Goal: Task Accomplishment & Management: Manage account settings

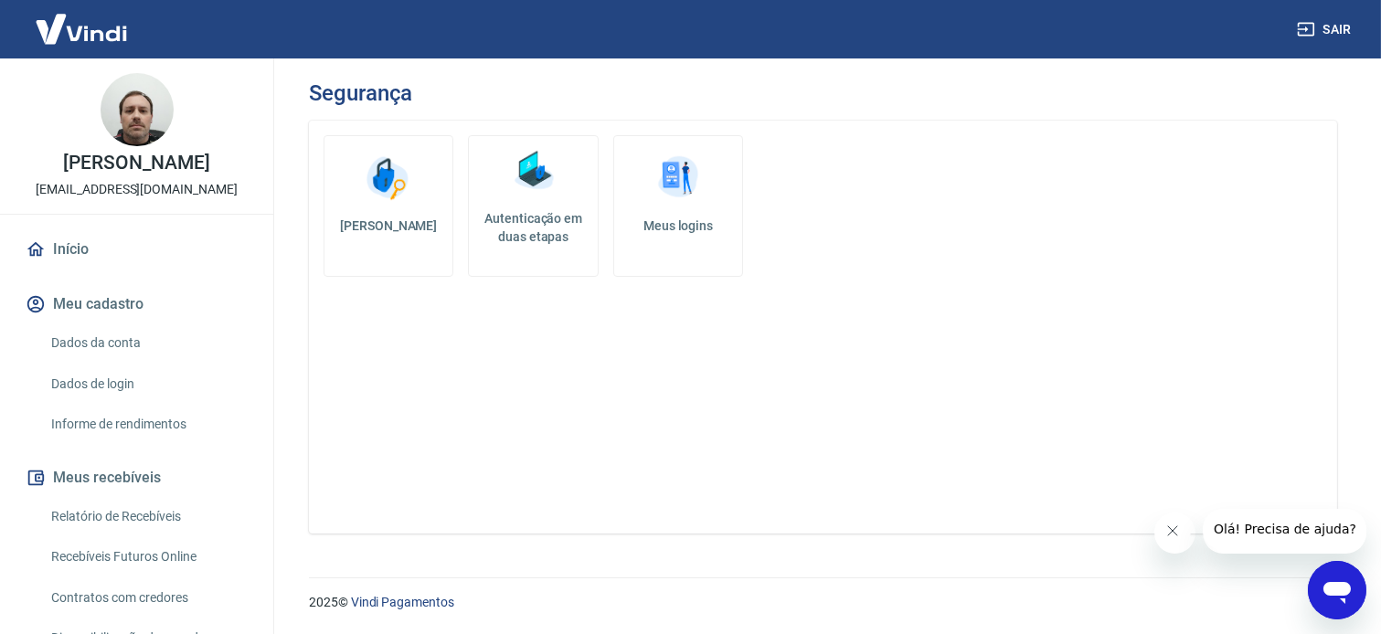
scroll to position [304, 0]
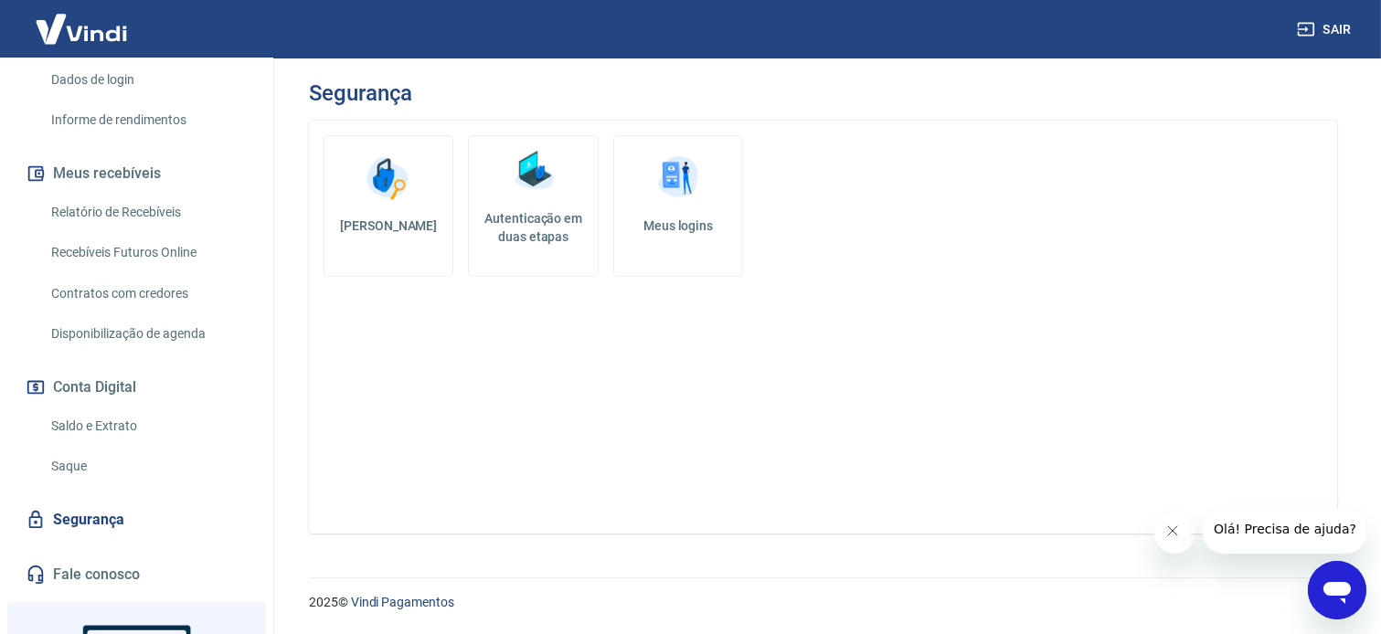
click at [1178, 532] on icon "Fechar mensagem da empresa" at bounding box center [1172, 530] width 15 height 15
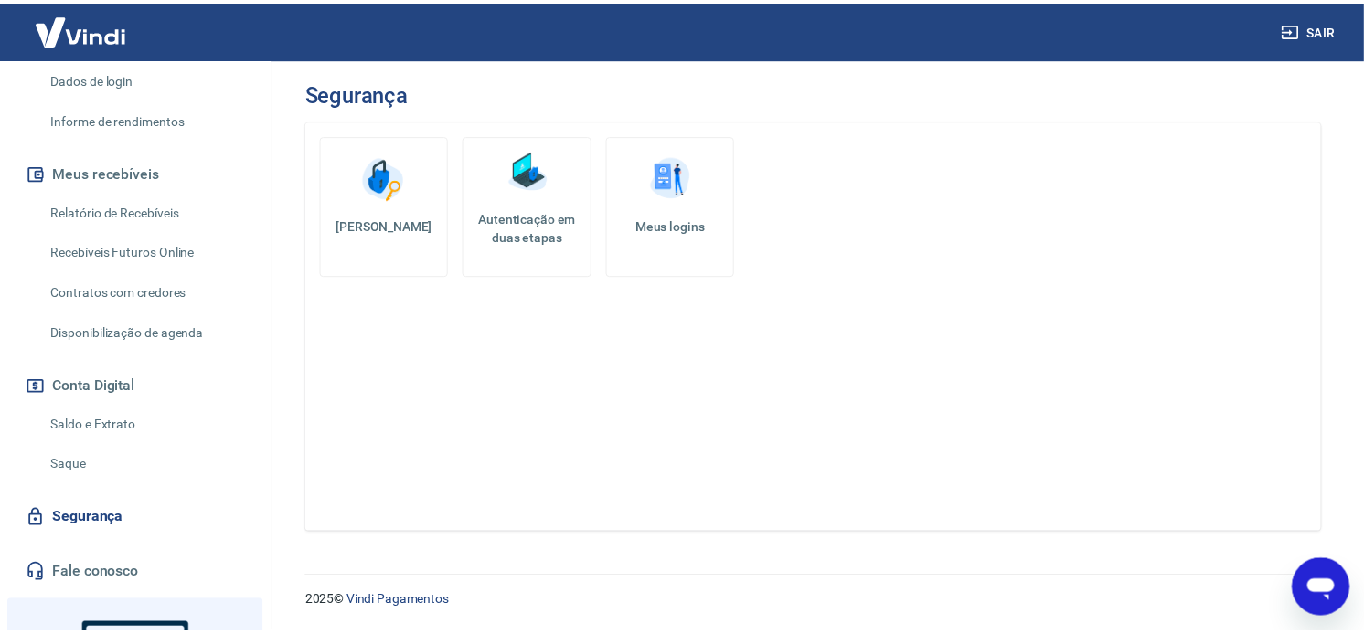
scroll to position [0, 0]
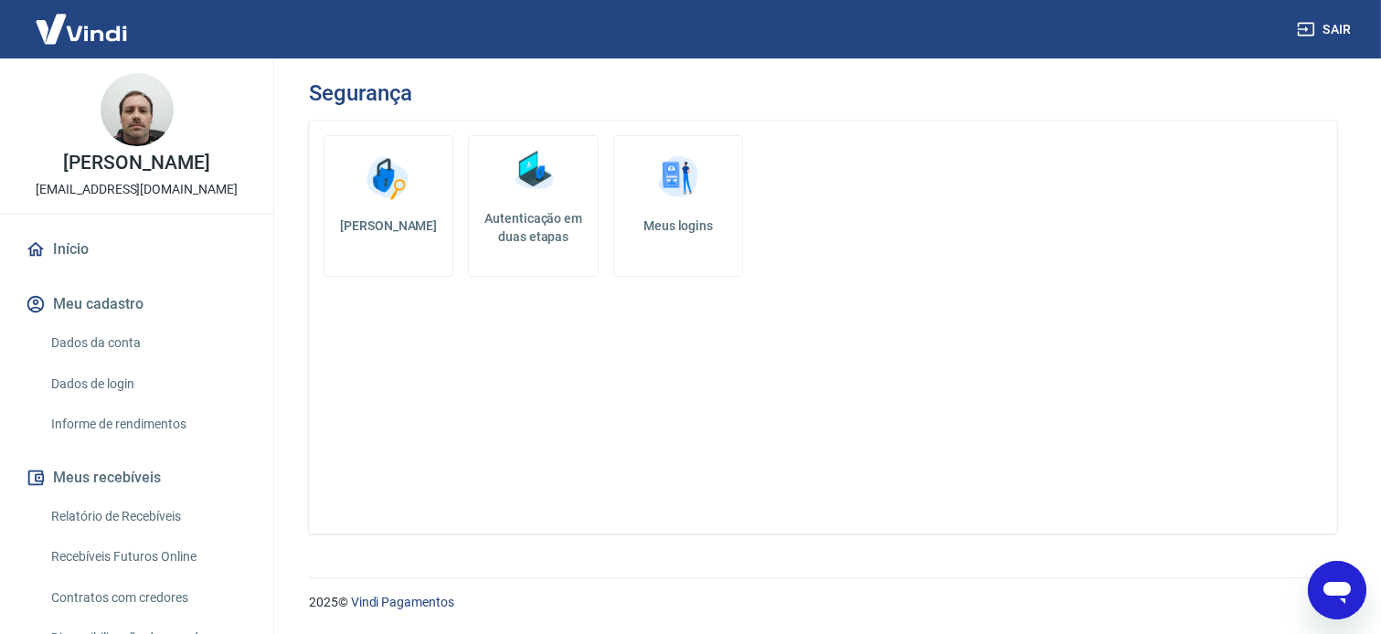
click at [92, 353] on link "Dados da conta" at bounding box center [147, 342] width 207 height 37
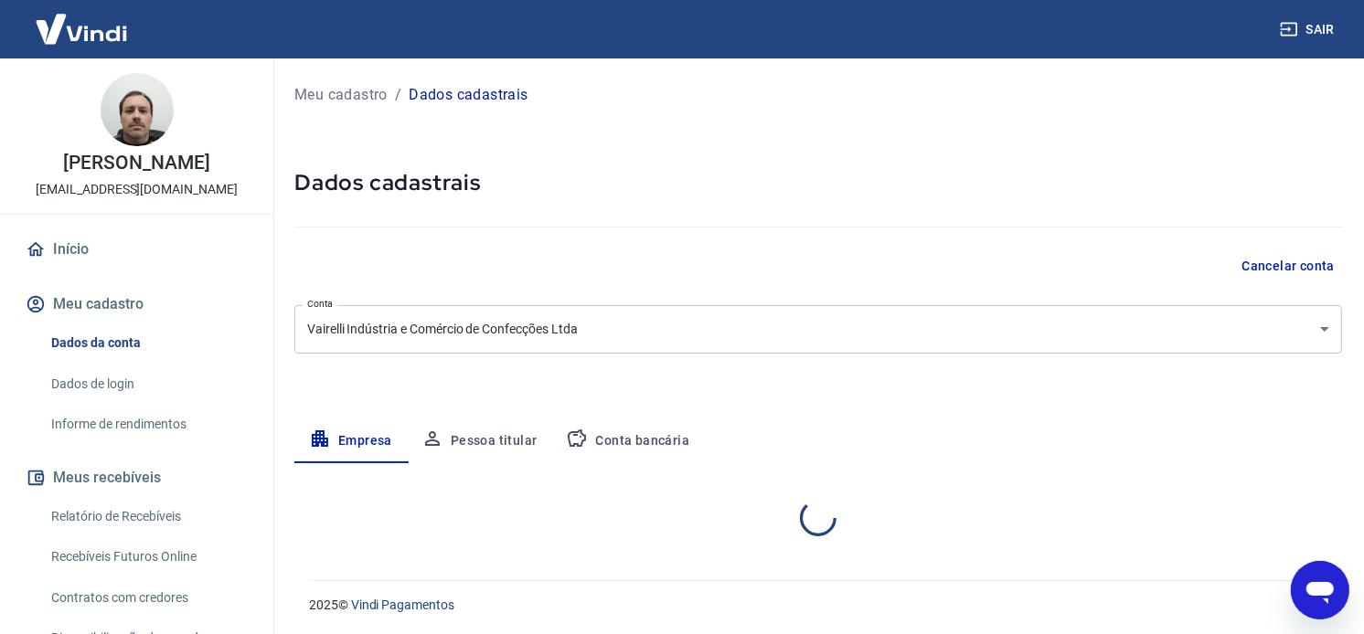
select select "SC"
select select "business"
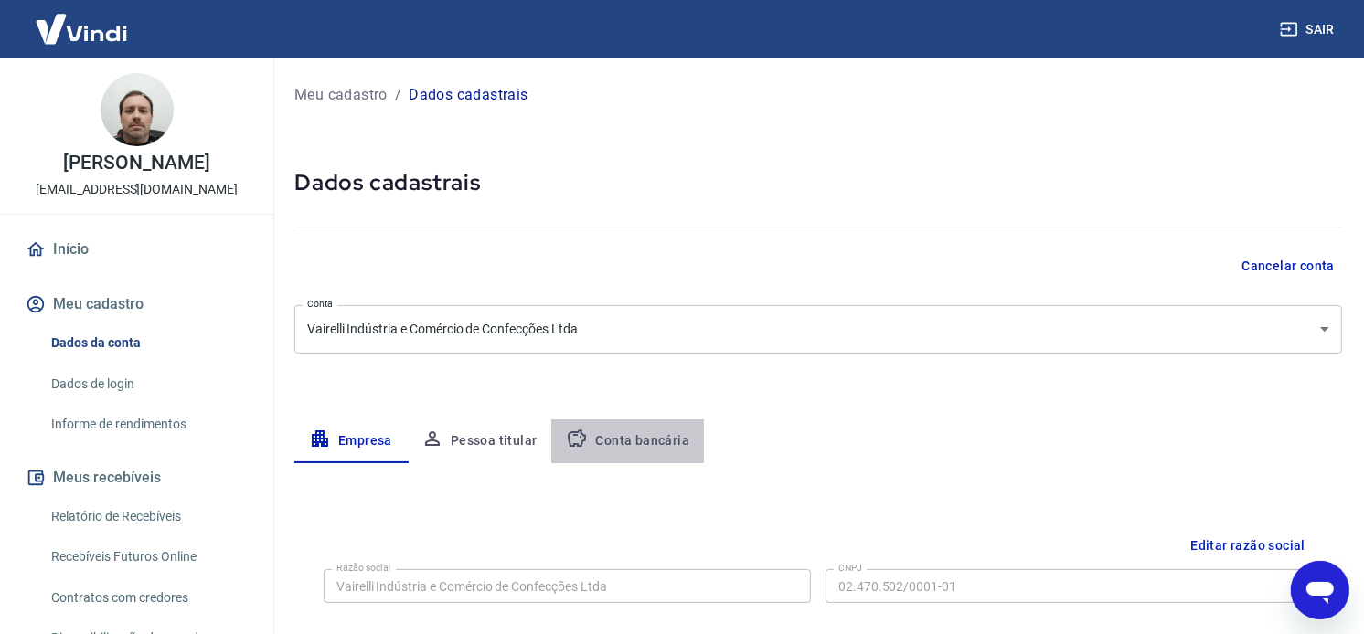
click at [604, 428] on button "Conta bancária" at bounding box center [627, 442] width 153 height 44
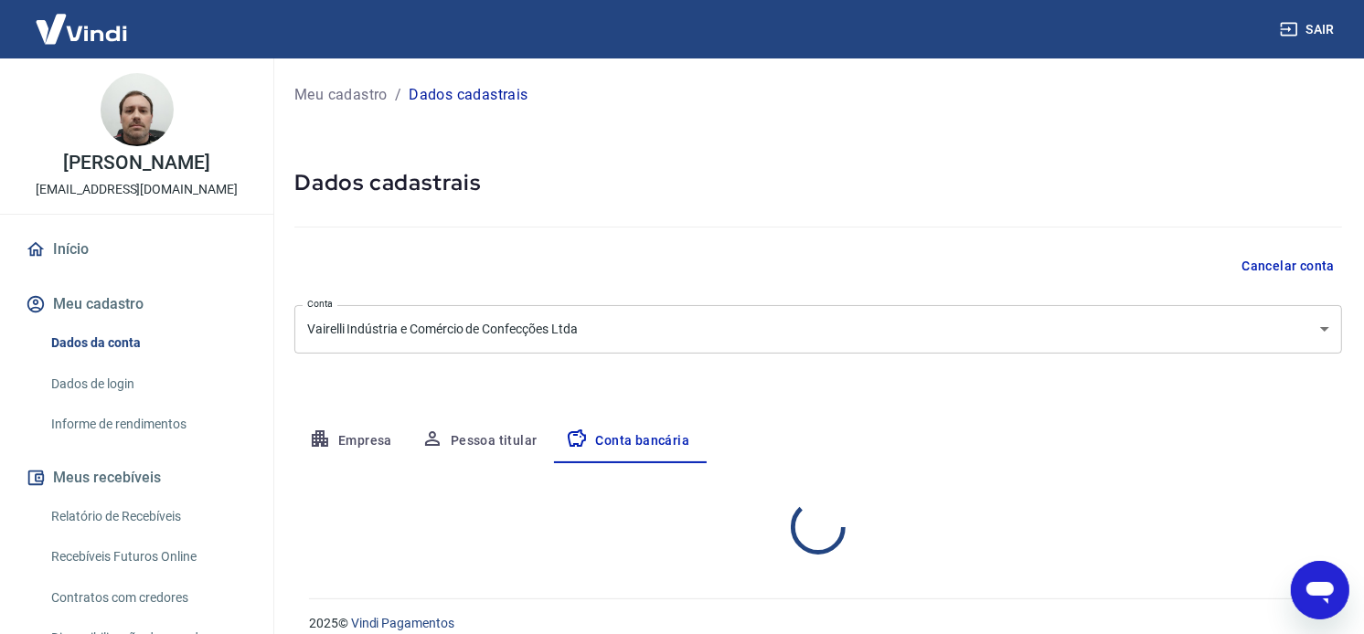
select select "1"
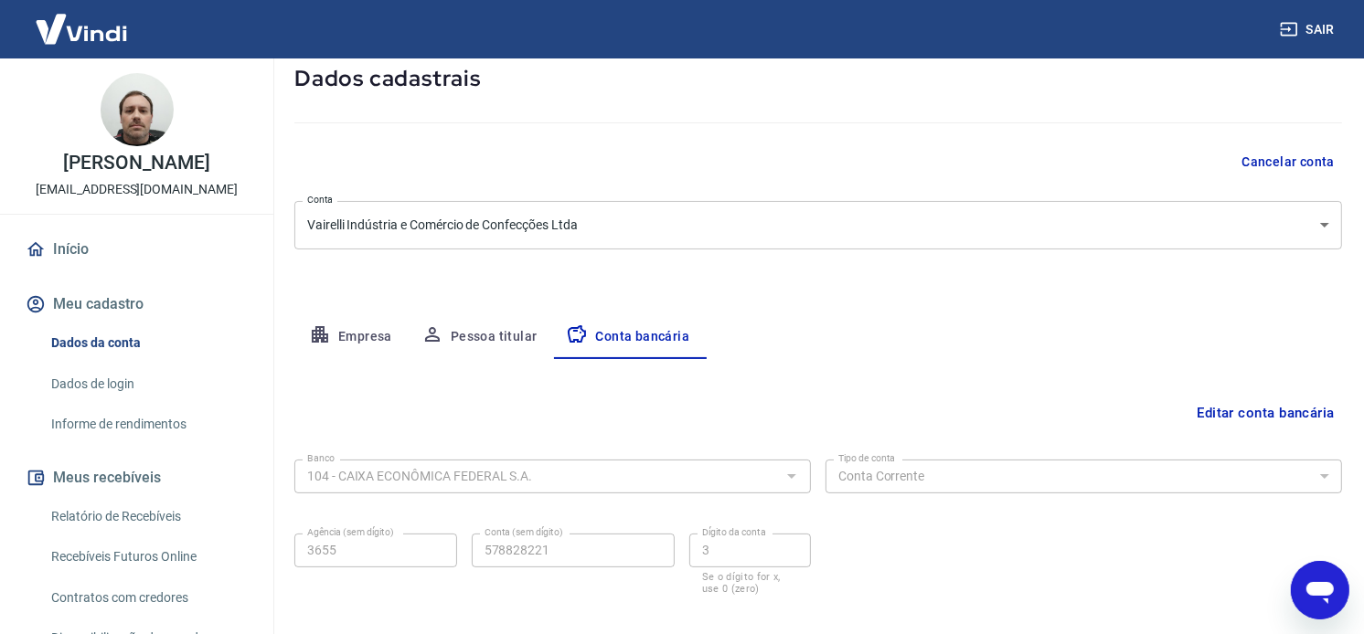
scroll to position [201, 0]
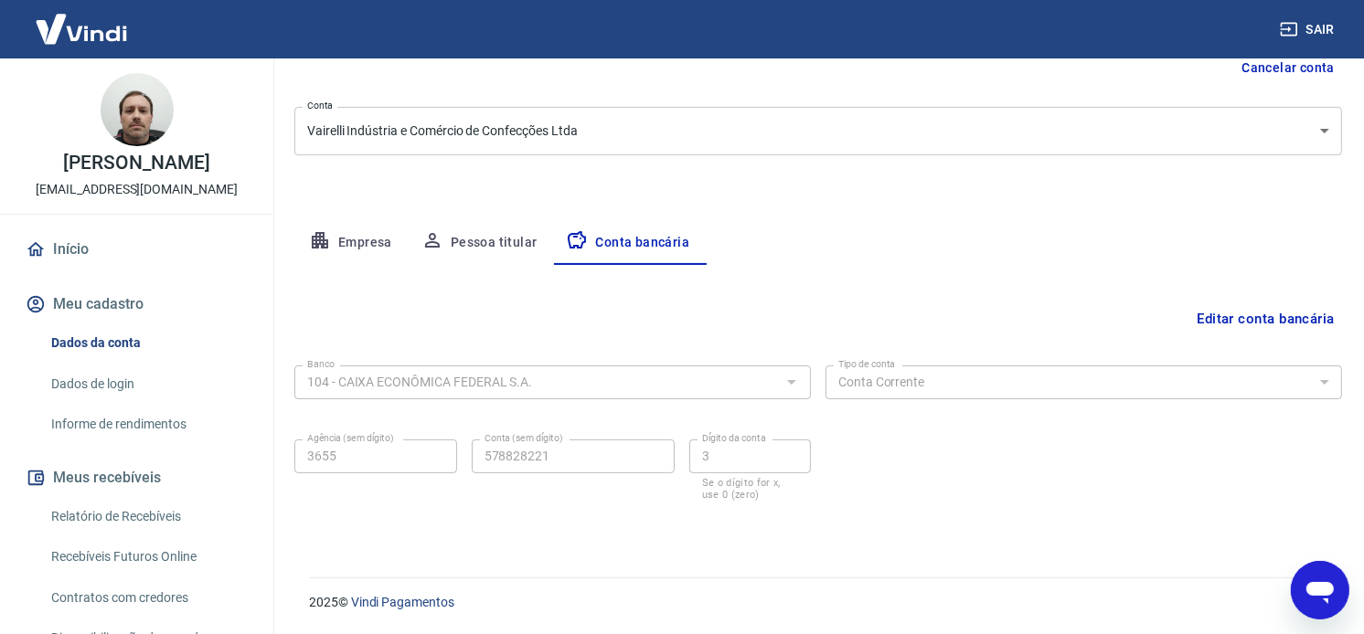
click at [779, 386] on div at bounding box center [791, 382] width 24 height 26
click at [788, 384] on div at bounding box center [791, 382] width 24 height 26
click at [1282, 324] on button "Editar conta bancária" at bounding box center [1265, 319] width 153 height 35
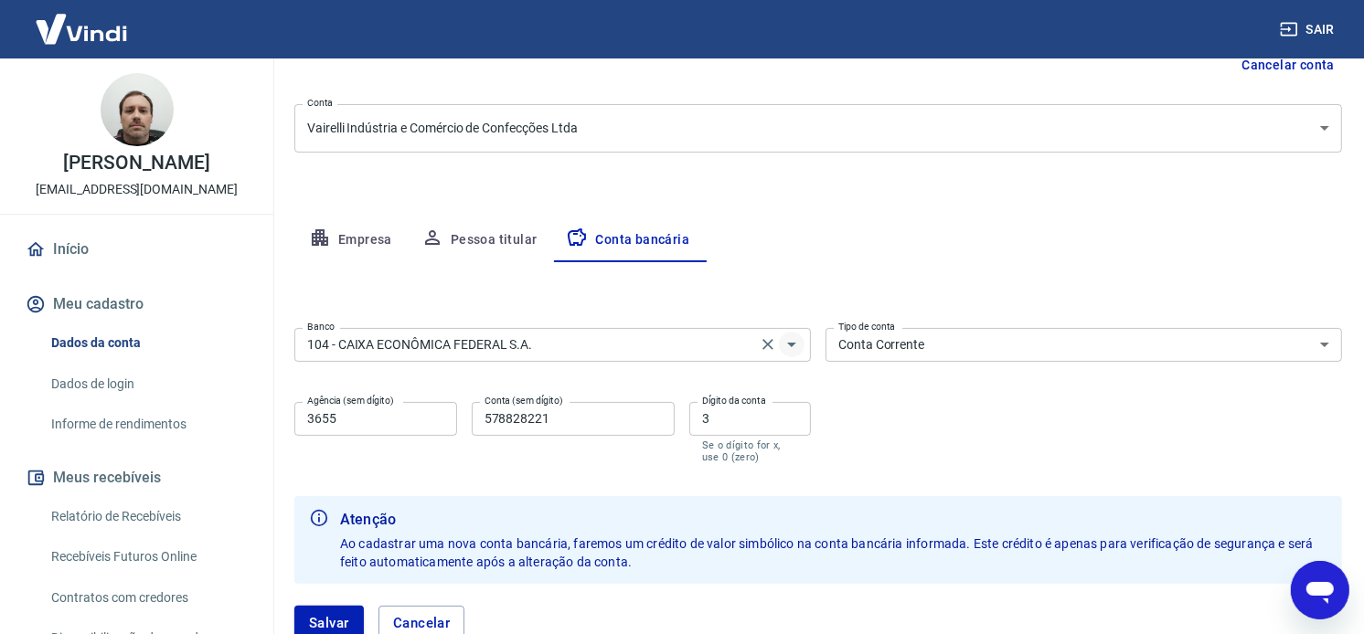
click at [792, 345] on icon "Abrir" at bounding box center [792, 345] width 22 height 22
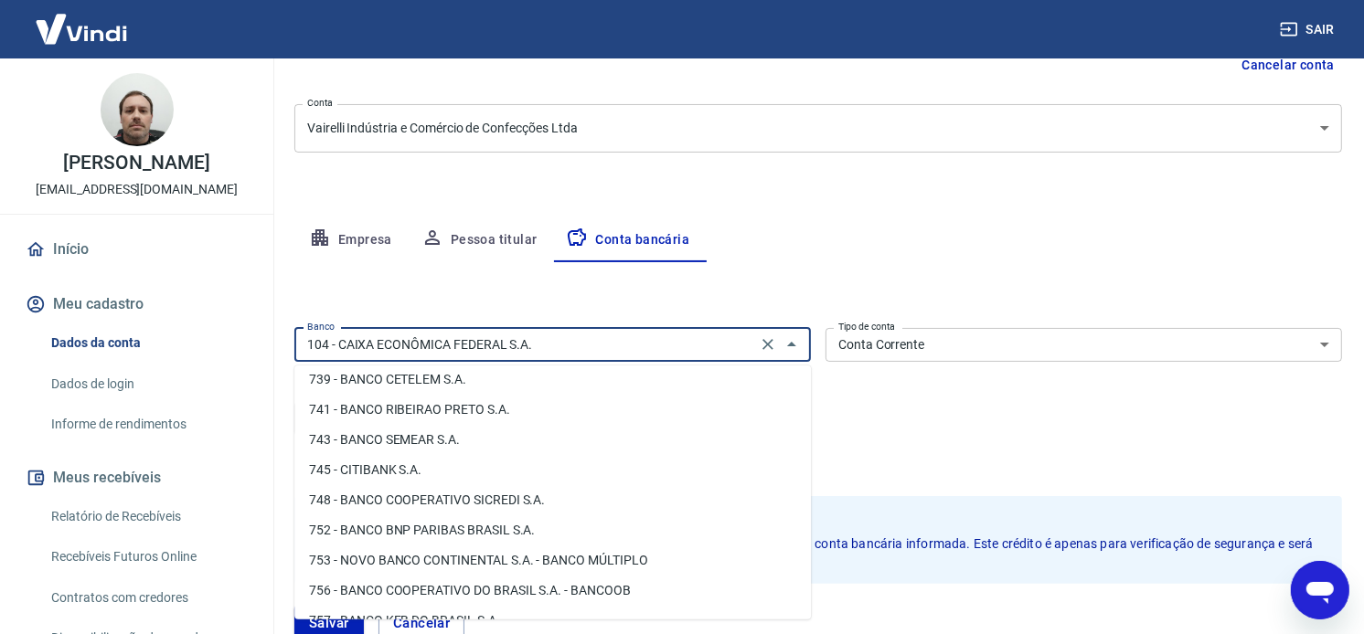
scroll to position [2792, 0]
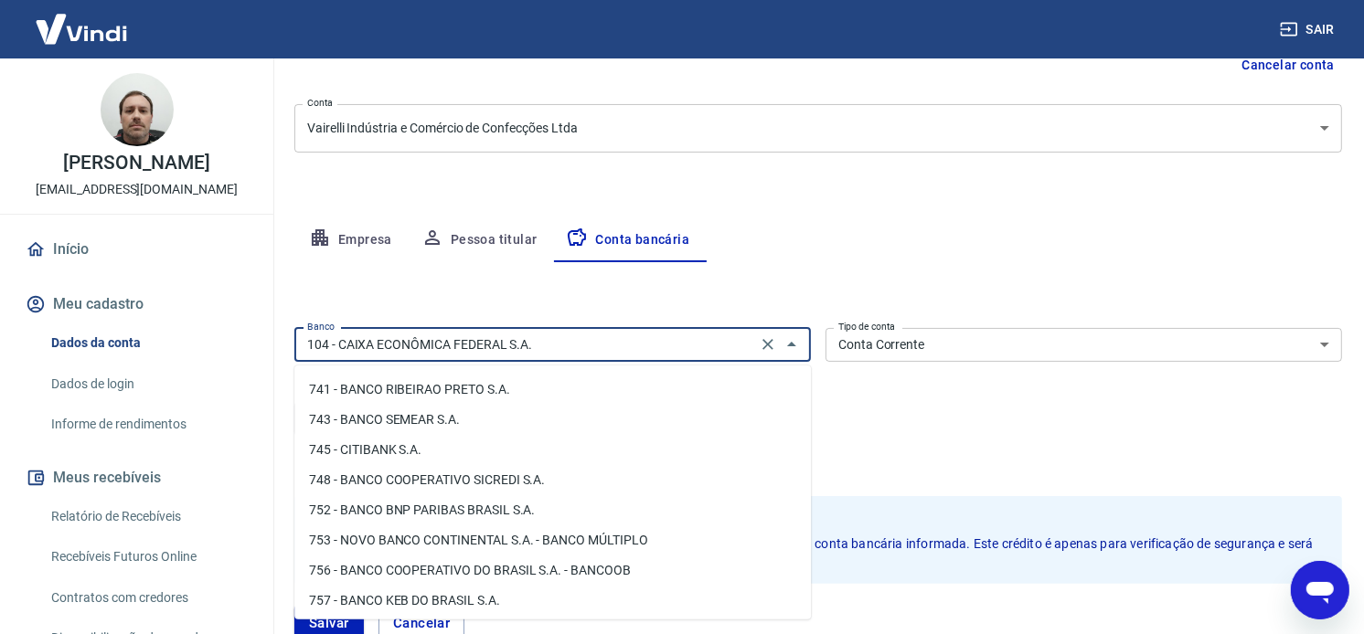
click at [549, 567] on li "756 - BANCO COOPERATIVO DO BRASIL S.A. - BANCOOB" at bounding box center [552, 571] width 516 height 30
type input "756 - BANCO COOPERATIVO DO BRASIL S.A. - BANCOOB"
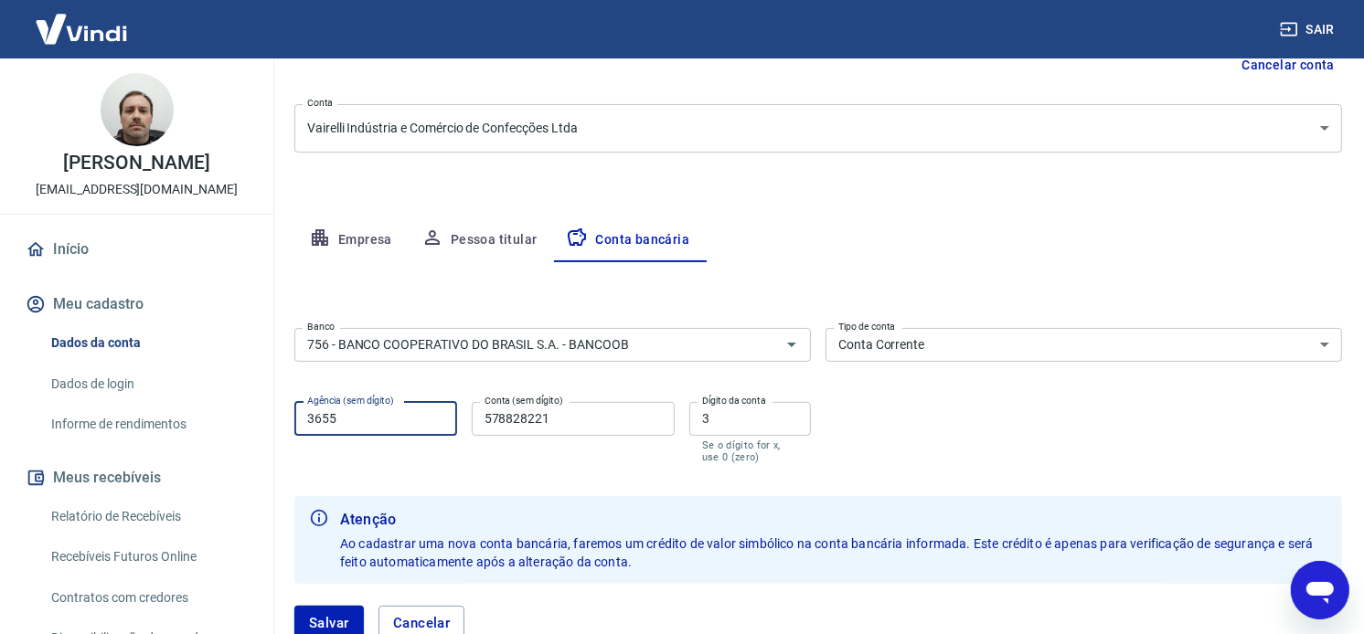
drag, startPoint x: 382, startPoint y: 421, endPoint x: 233, endPoint y: 423, distance: 149.0
click at [234, 423] on div "Sair Cleverson Grutzmann cleversonvairelli@gmail.com Início Meu cadastro Dados …" at bounding box center [682, 116] width 1364 height 634
type input "3038"
type input "21549"
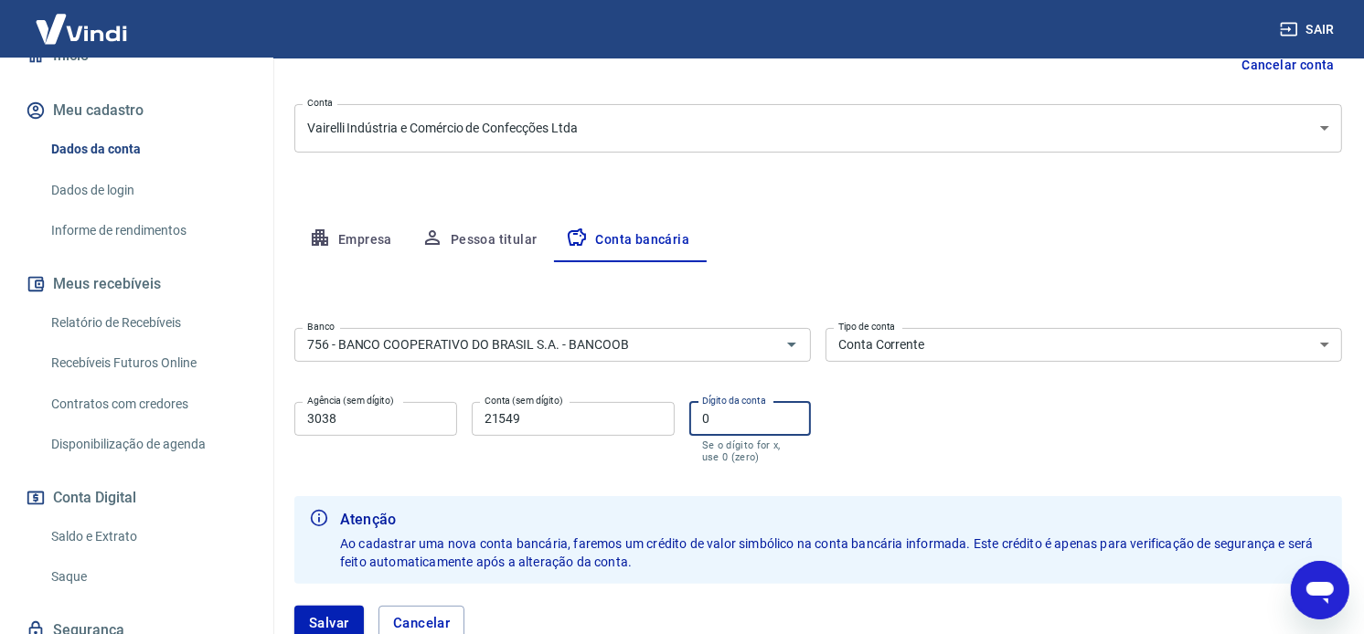
scroll to position [203, 0]
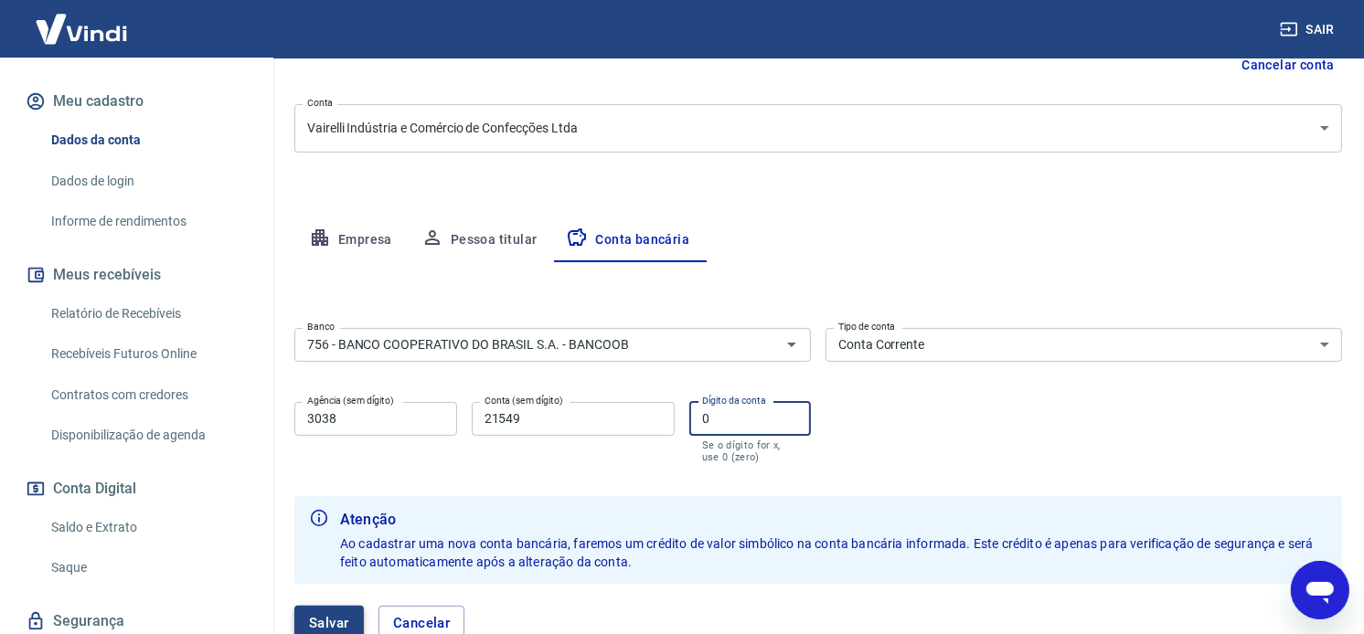
type input "0"
click at [339, 618] on button "Salvar" at bounding box center [328, 623] width 69 height 35
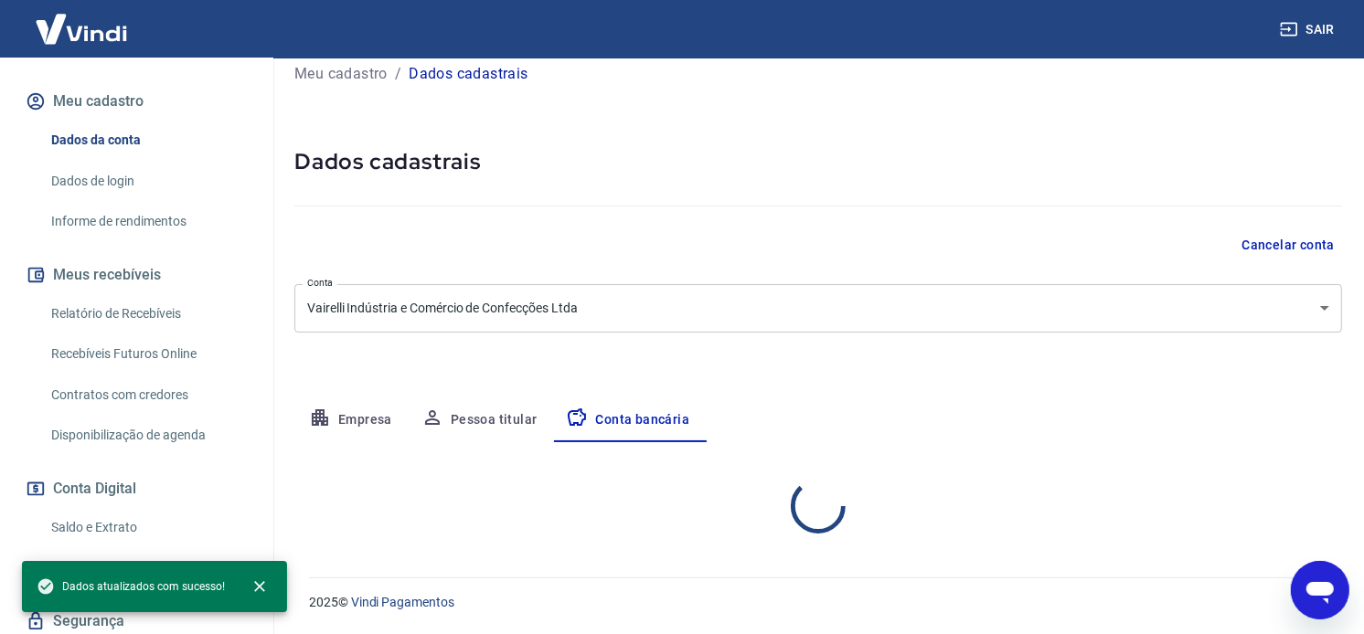
select select "1"
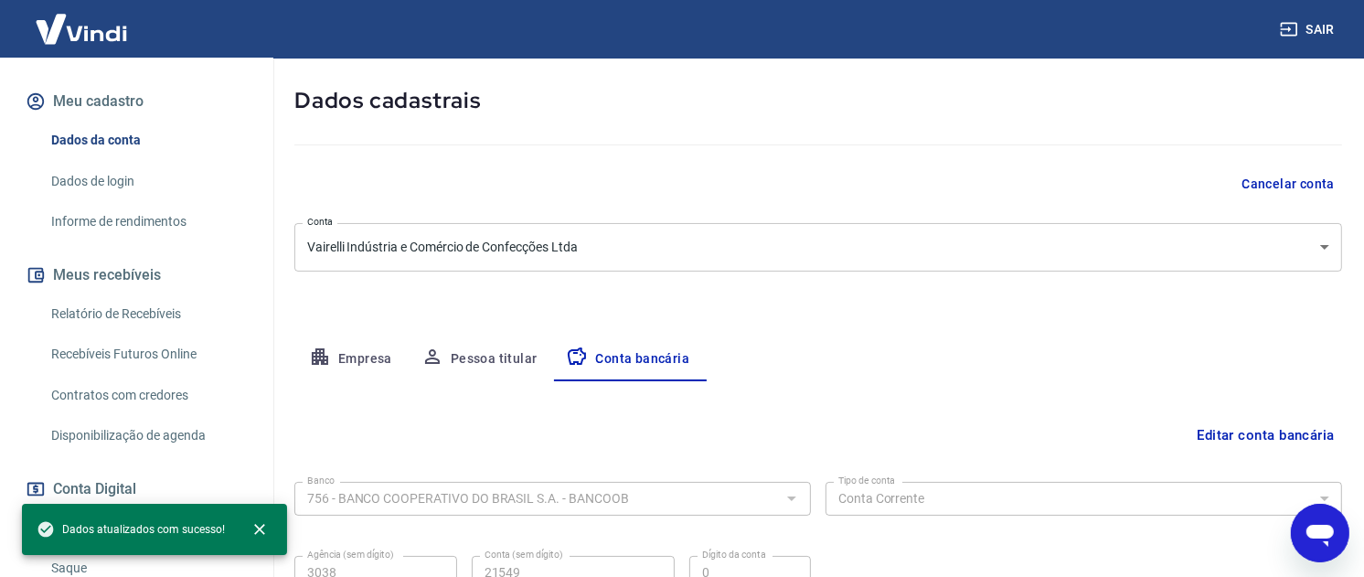
scroll to position [0, 0]
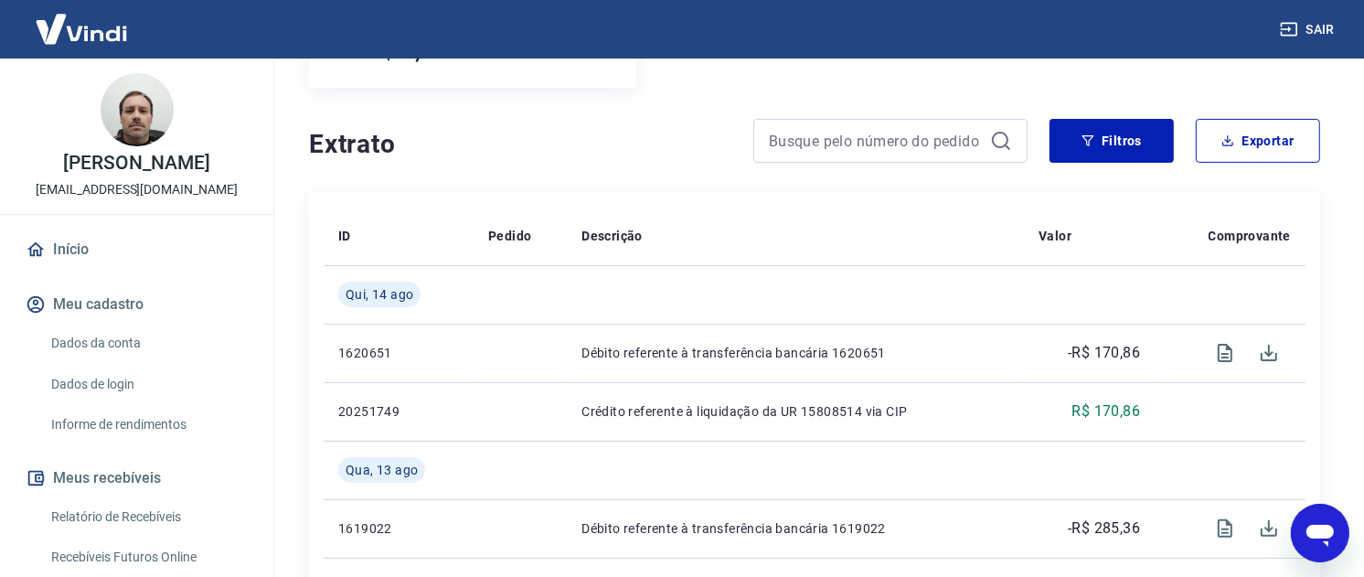
scroll to position [263, 0]
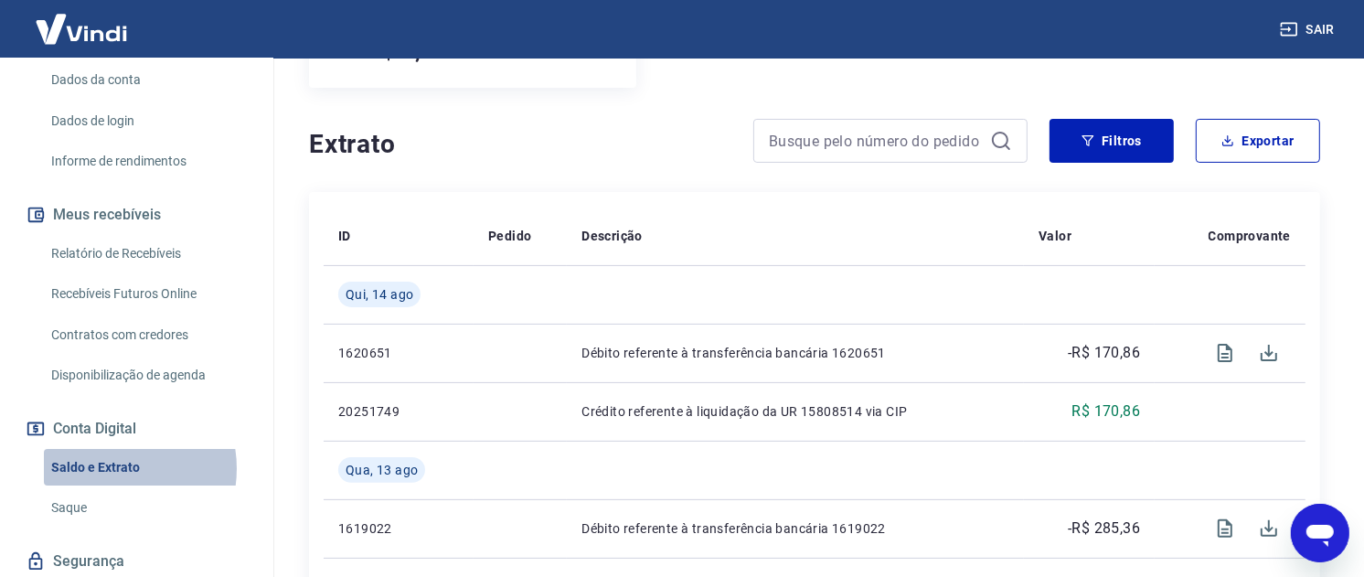
click at [104, 467] on link "Saldo e Extrato" at bounding box center [147, 467] width 207 height 37
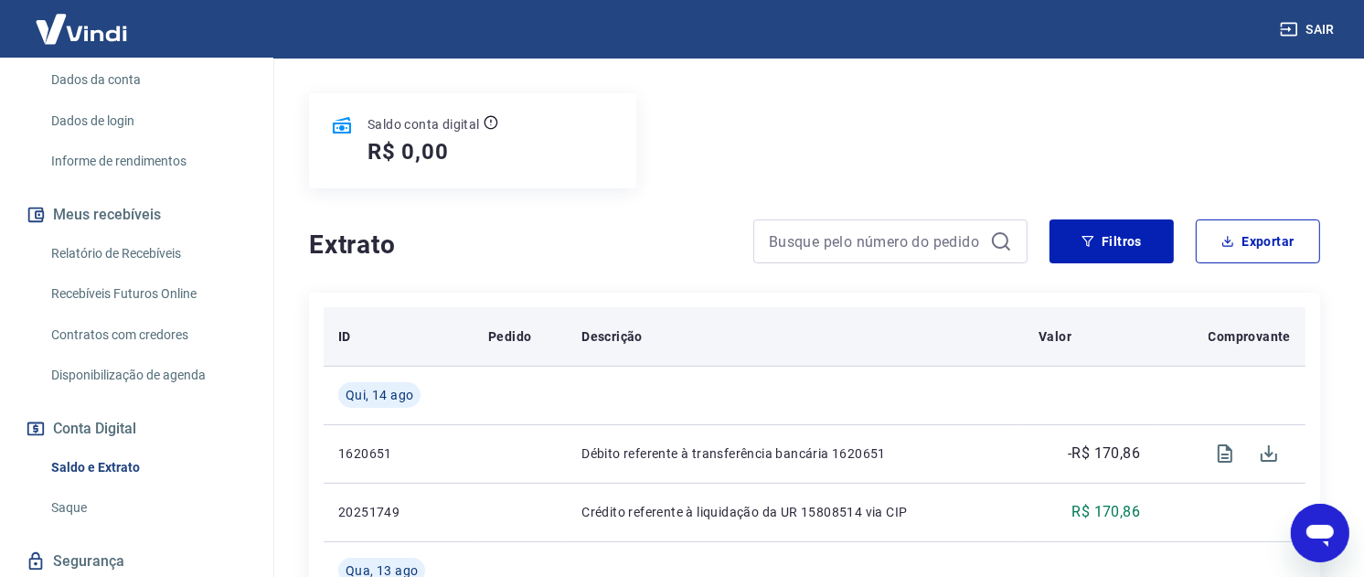
scroll to position [203, 0]
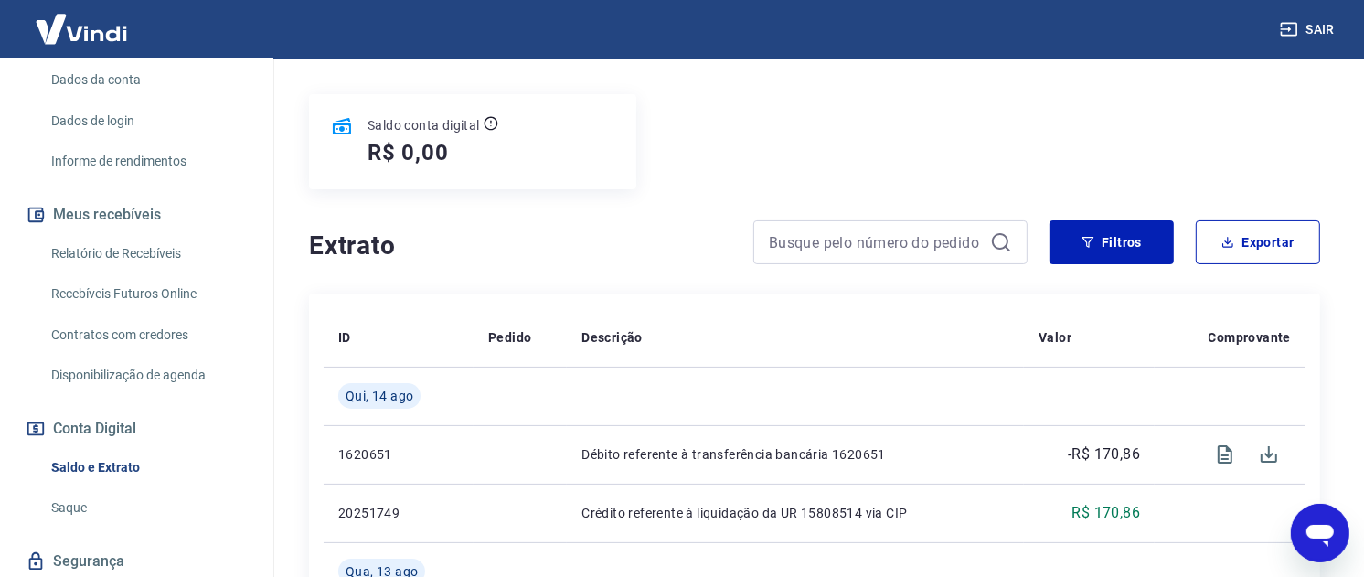
click at [77, 506] on link "Saque" at bounding box center [147, 507] width 207 height 37
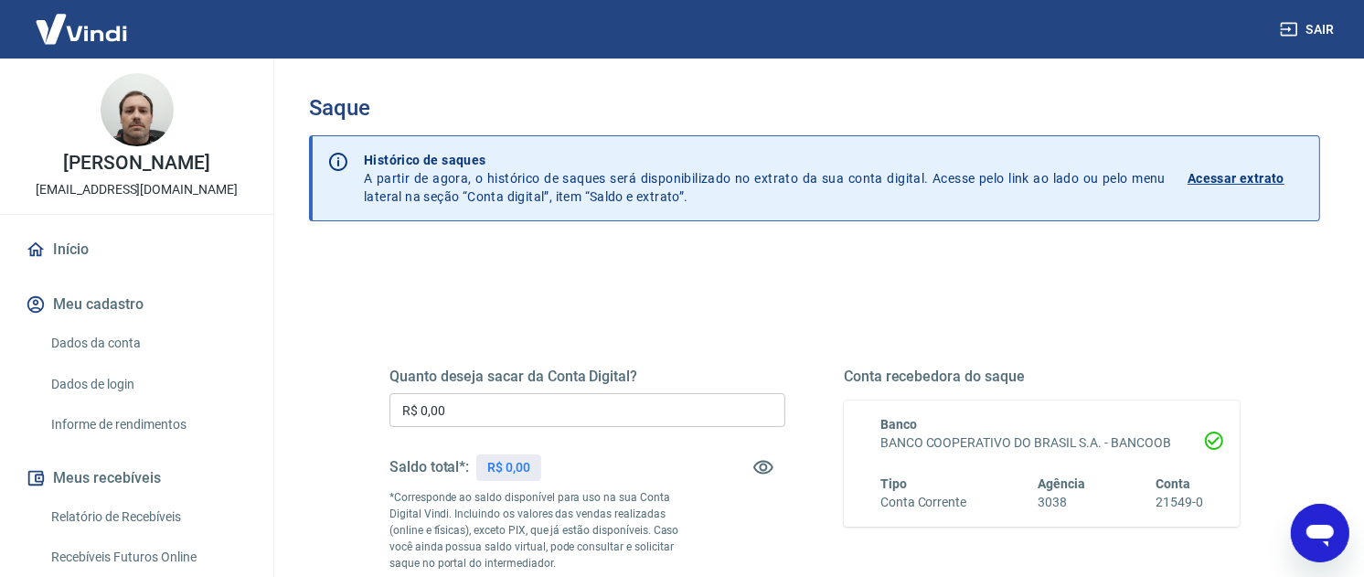
click at [77, 248] on link "Início" at bounding box center [136, 249] width 229 height 40
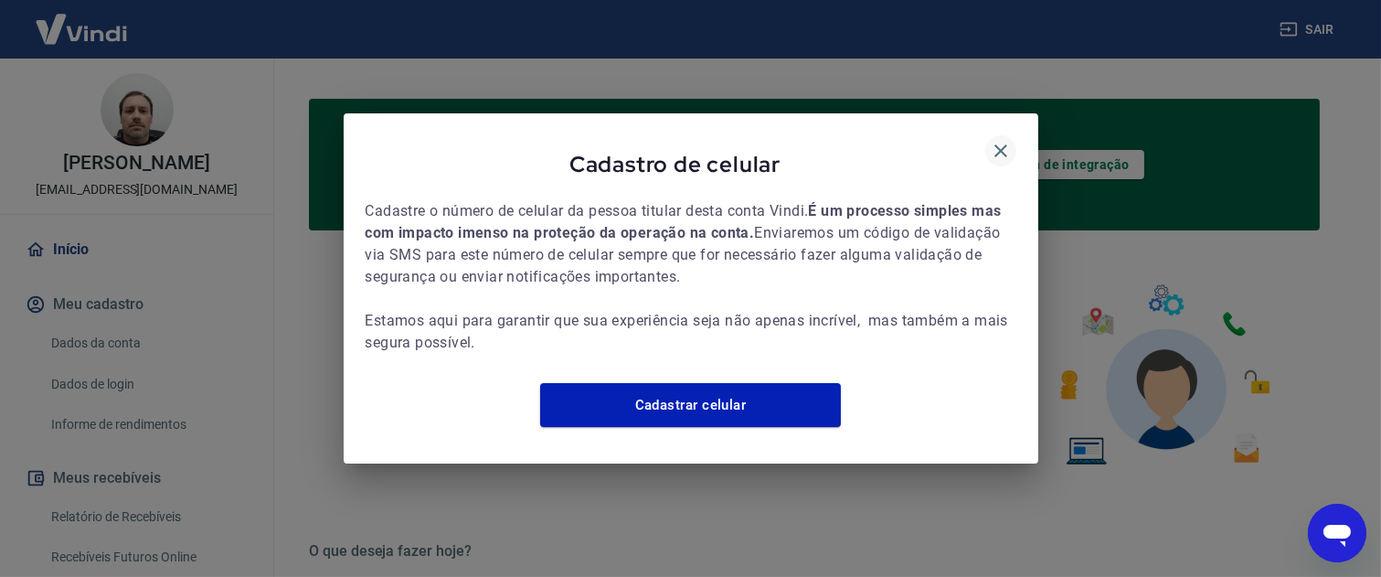
click at [992, 140] on icon "button" at bounding box center [1001, 151] width 22 height 22
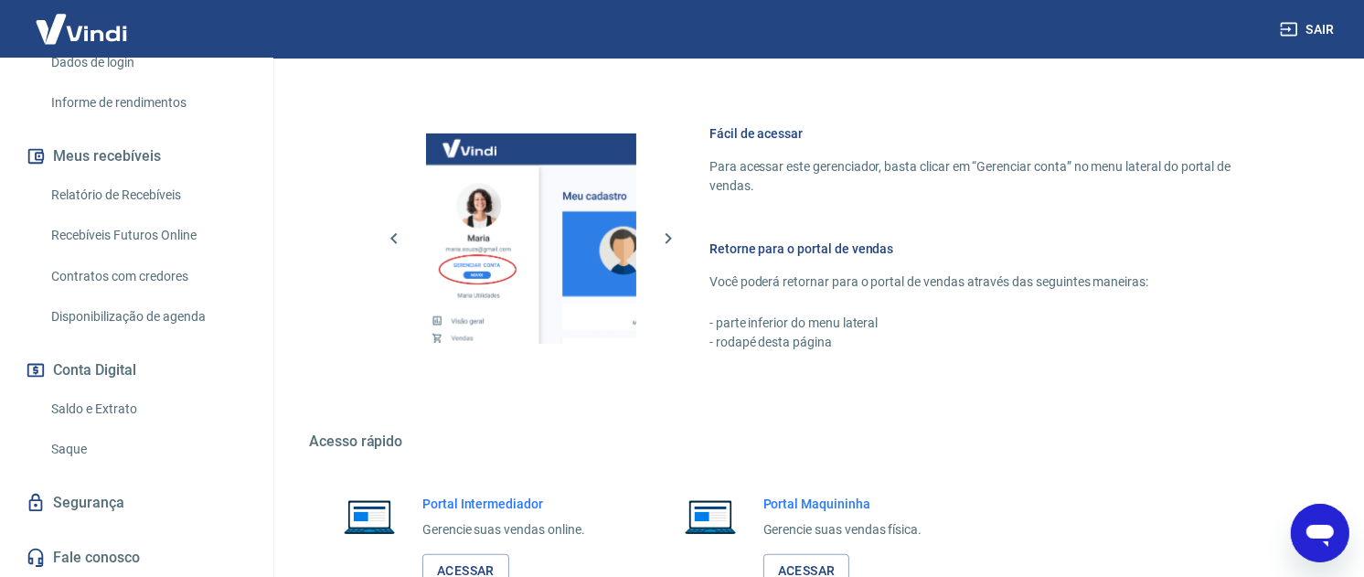
scroll to position [1019, 0]
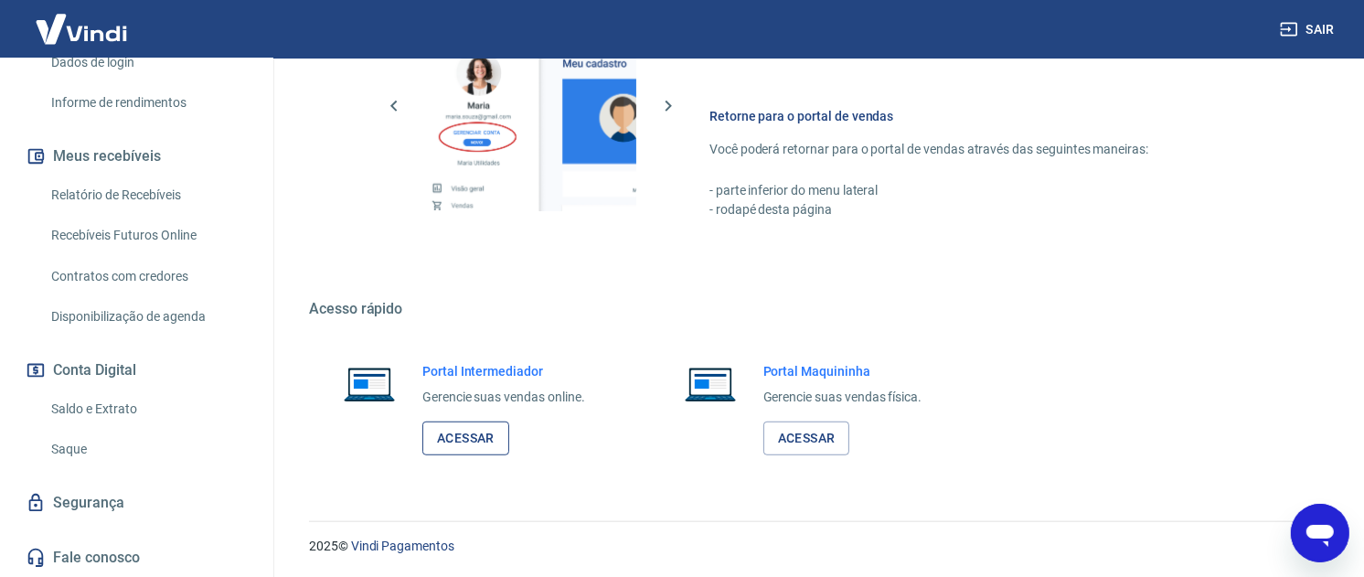
click at [462, 421] on link "Acessar" at bounding box center [465, 438] width 87 height 34
